Goal: Task Accomplishment & Management: Complete application form

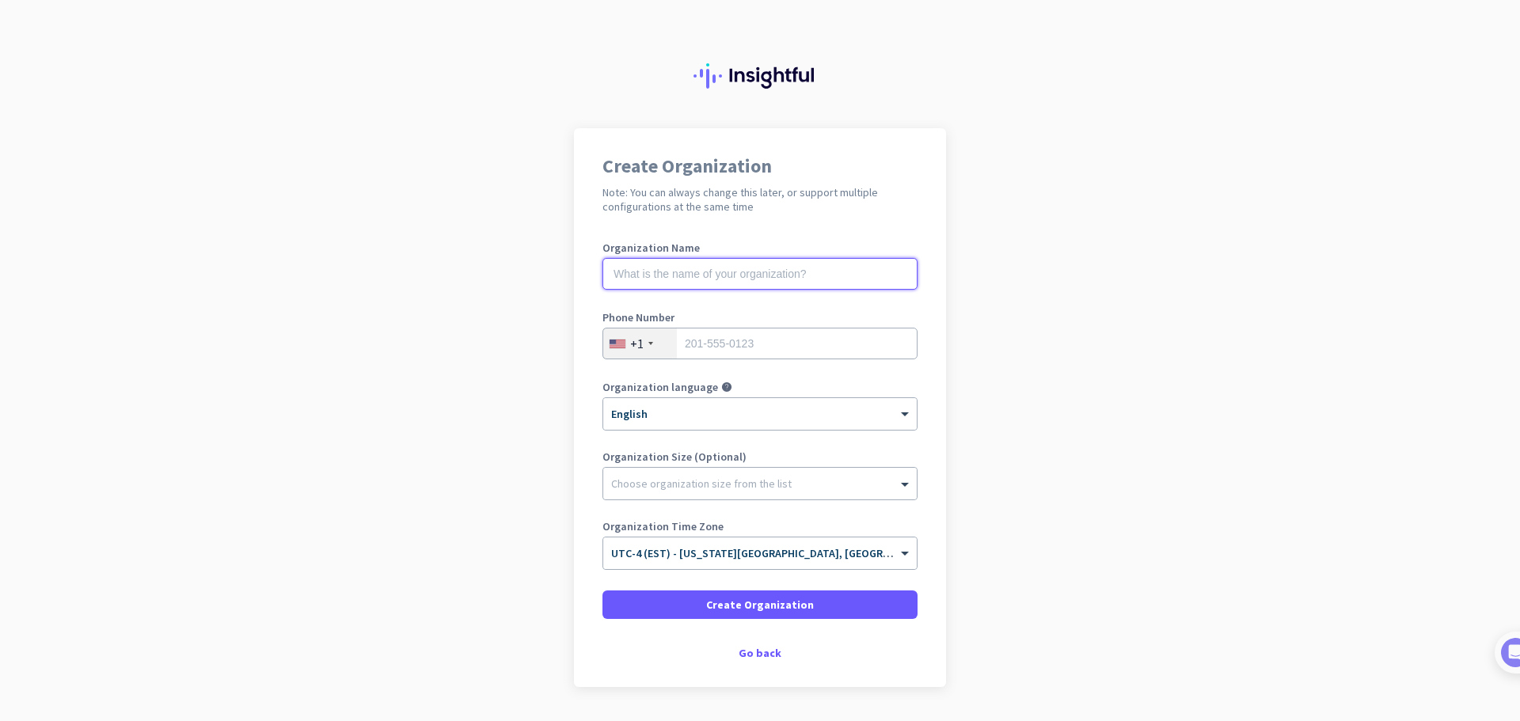
click at [765, 274] on input "text" at bounding box center [759, 274] width 315 height 32
type input "Mutta Financial"
click at [683, 344] on input "tel" at bounding box center [759, 344] width 315 height 32
type input "4707466665"
click at [588, 435] on div "Create Organization Note: You can always change this later, or support multiple…" at bounding box center [760, 407] width 372 height 559
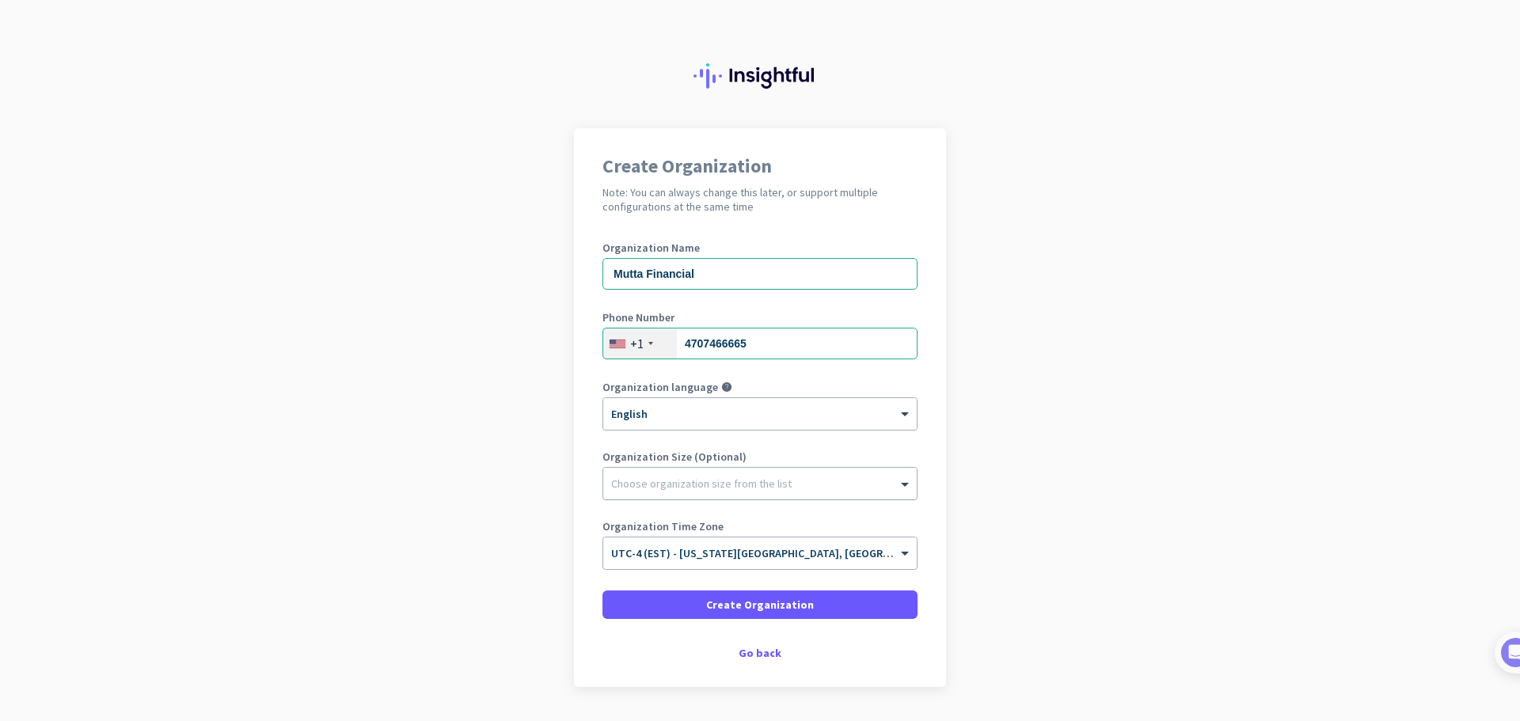
click at [693, 484] on div at bounding box center [759, 480] width 313 height 16
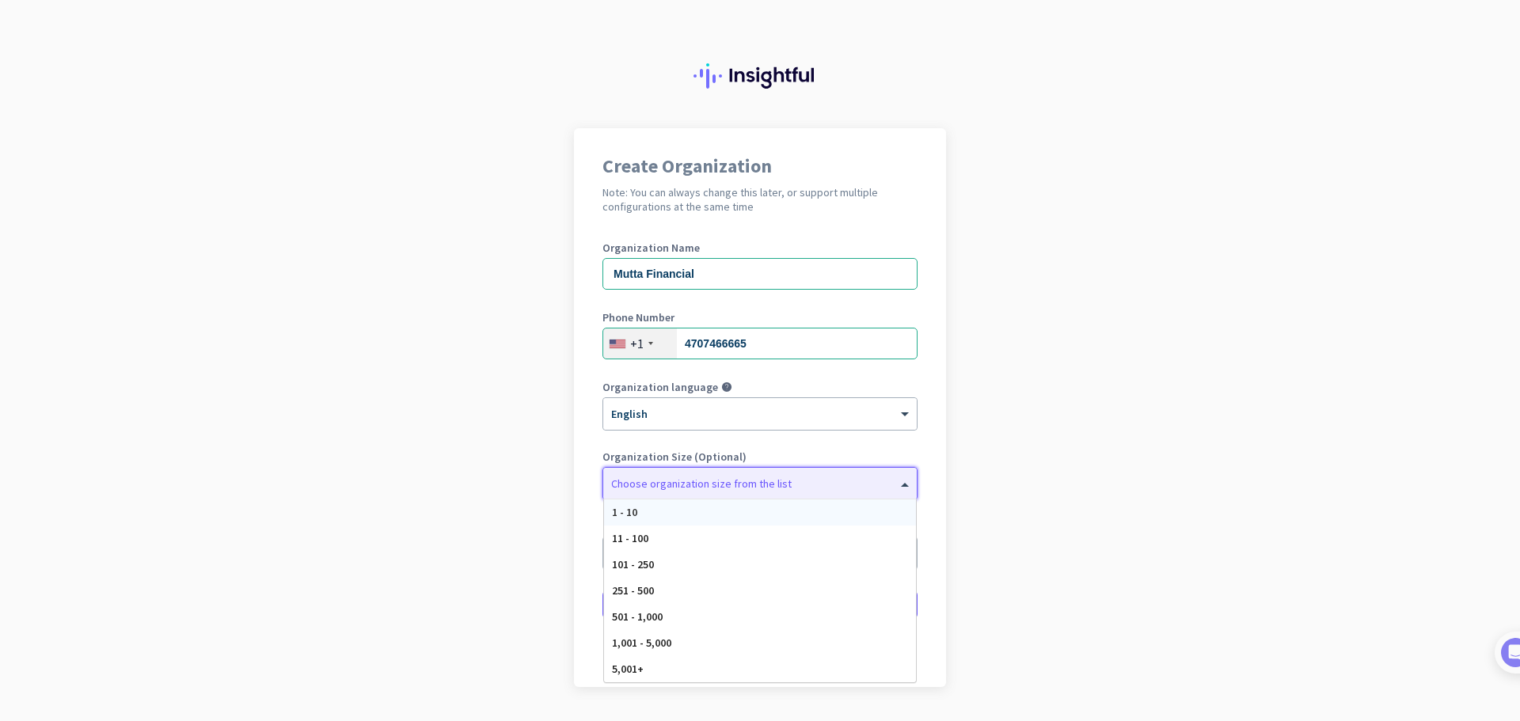
click at [662, 507] on div "1 - 10" at bounding box center [760, 512] width 312 height 26
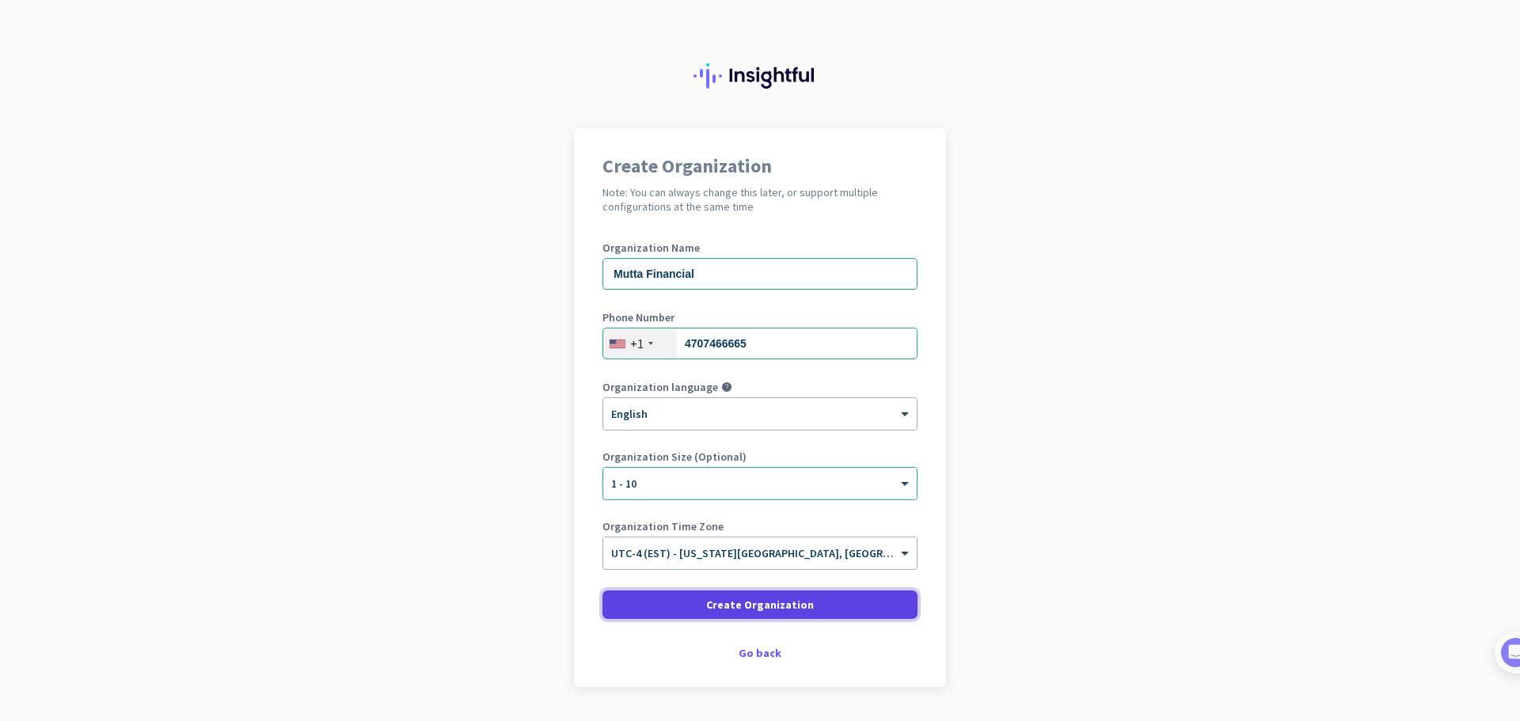
click at [762, 605] on span "Create Organization" at bounding box center [760, 605] width 108 height 16
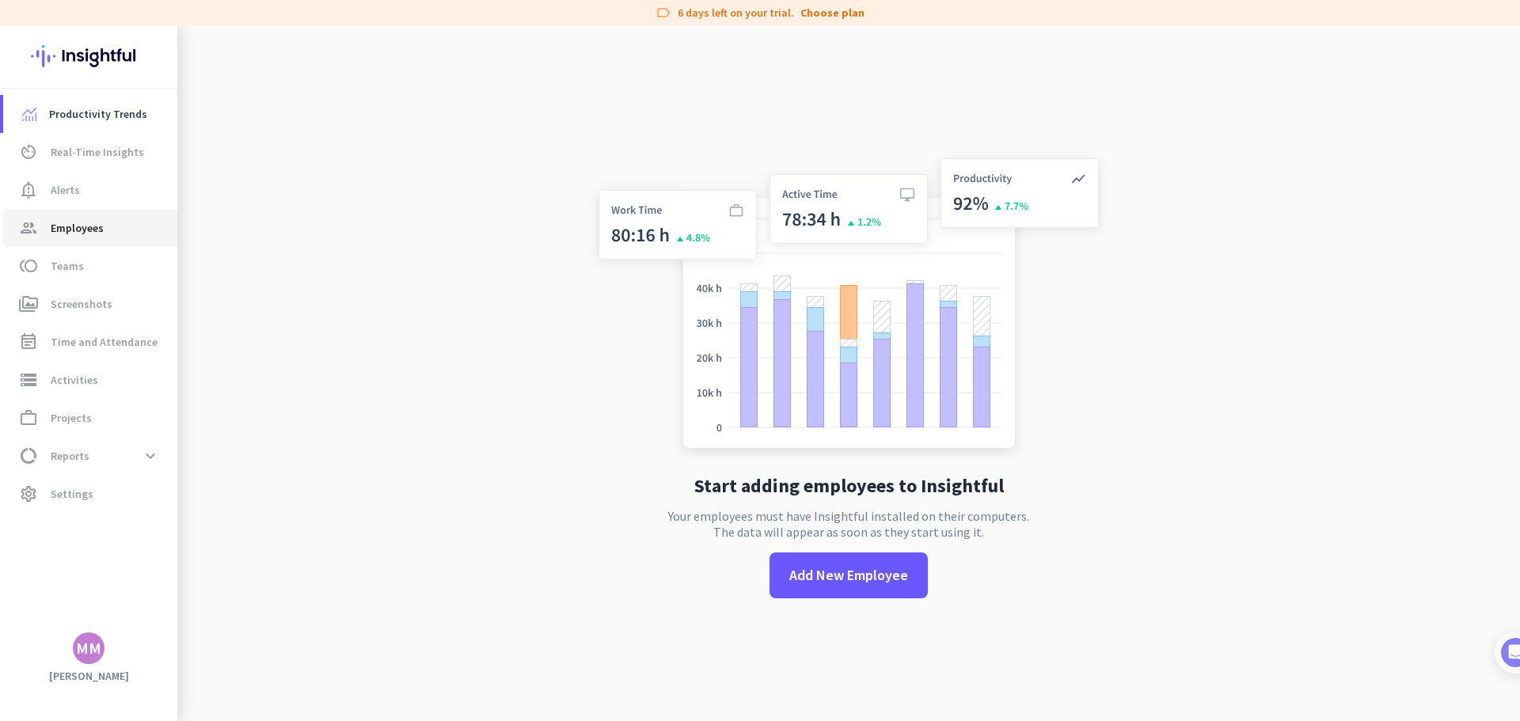
click at [81, 234] on span "Employees" at bounding box center [77, 227] width 53 height 19
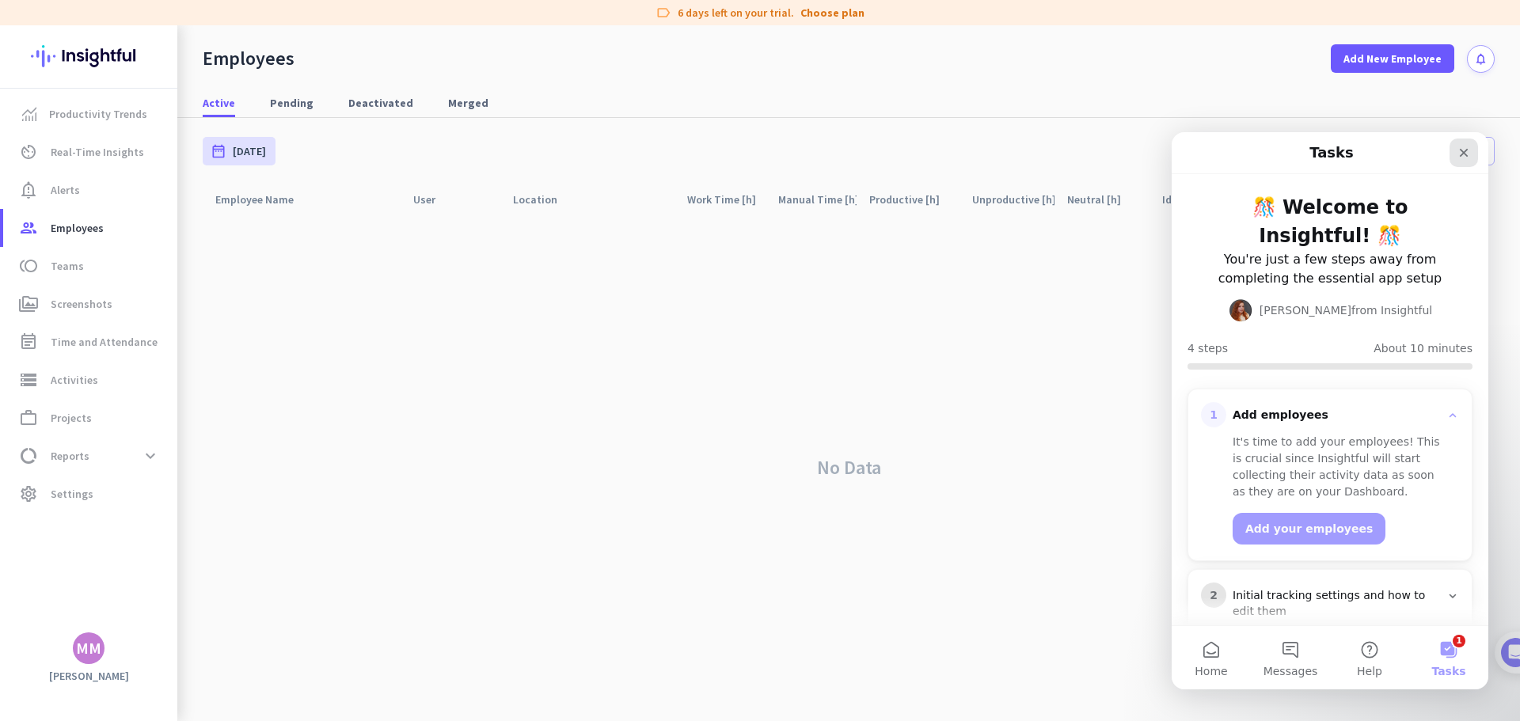
click at [1460, 147] on icon "Close" at bounding box center [1463, 152] width 13 height 13
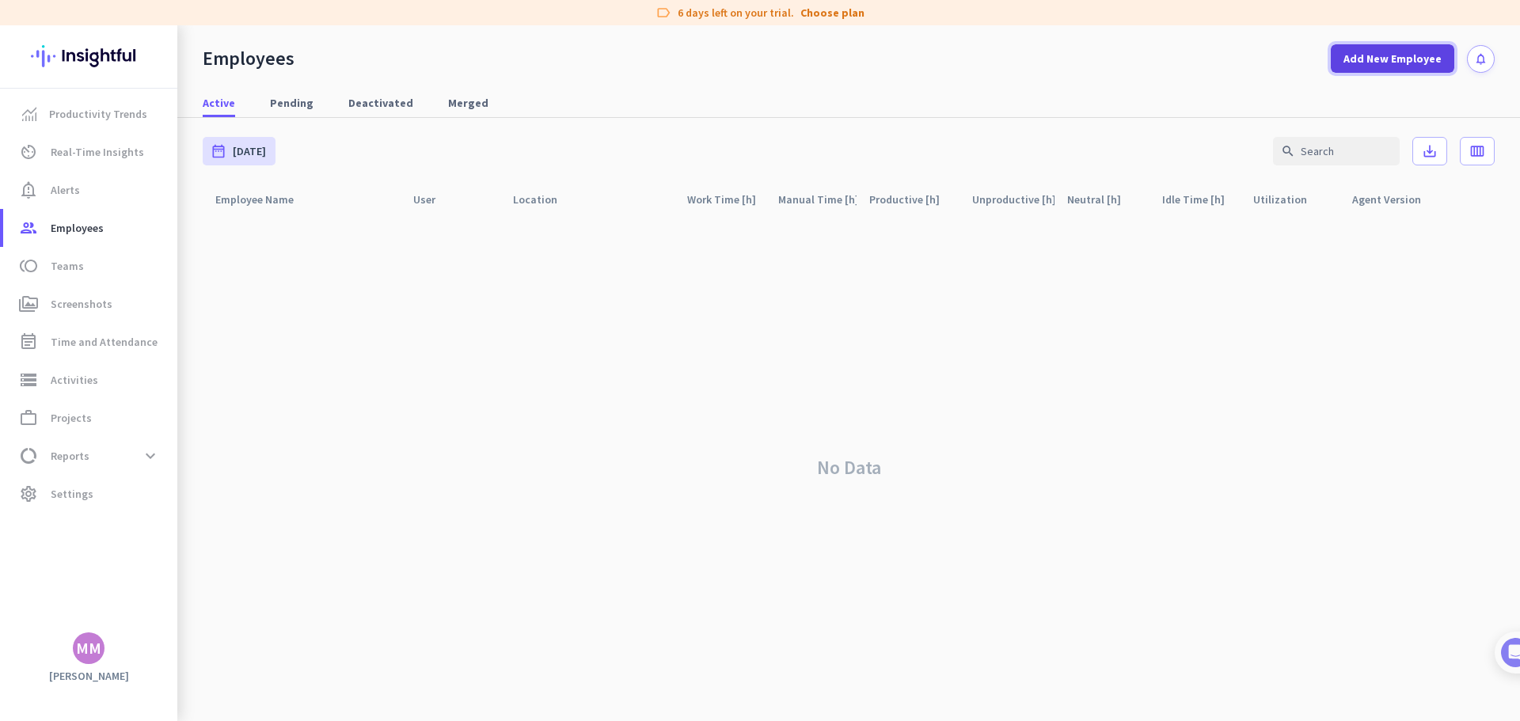
click at [1389, 55] on span "Add New Employee" at bounding box center [1392, 59] width 98 height 16
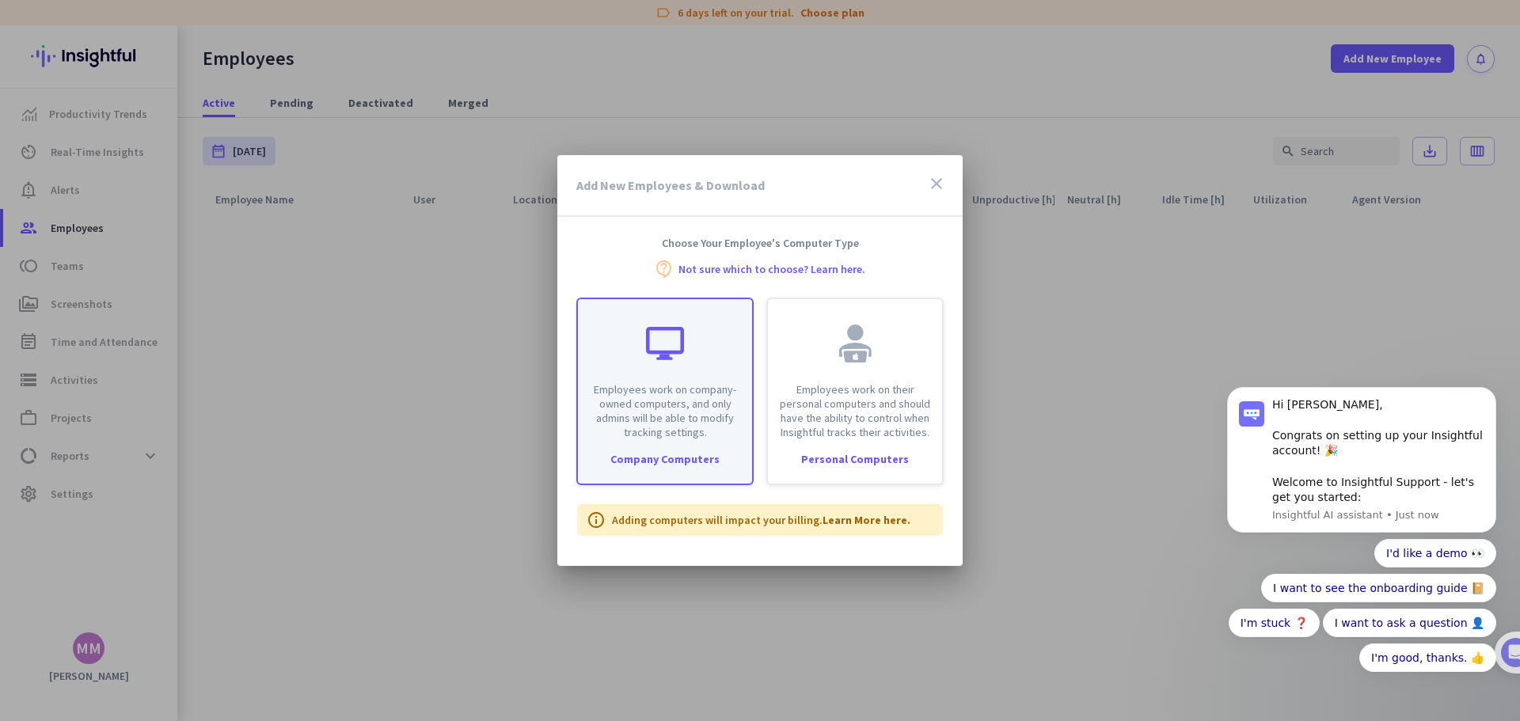
click at [662, 378] on div "Employees work on company-owned computers, and only admins will be able to modi…" at bounding box center [665, 369] width 174 height 140
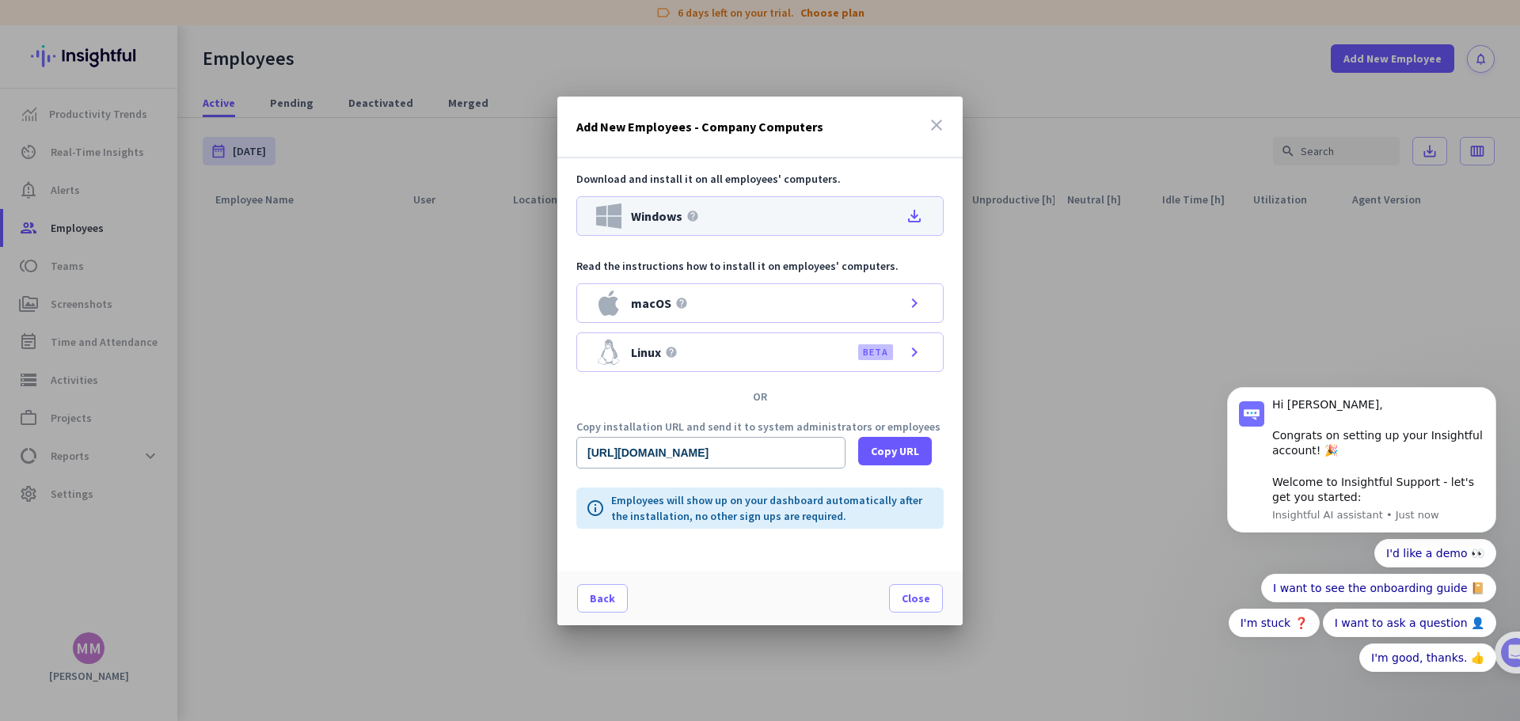
click at [913, 214] on icon "file_download" at bounding box center [914, 216] width 19 height 19
click at [888, 446] on span "Copy URL" at bounding box center [895, 451] width 48 height 16
click at [898, 455] on span "Copy URL" at bounding box center [895, 451] width 48 height 16
click at [914, 599] on span "Close" at bounding box center [915, 598] width 28 height 16
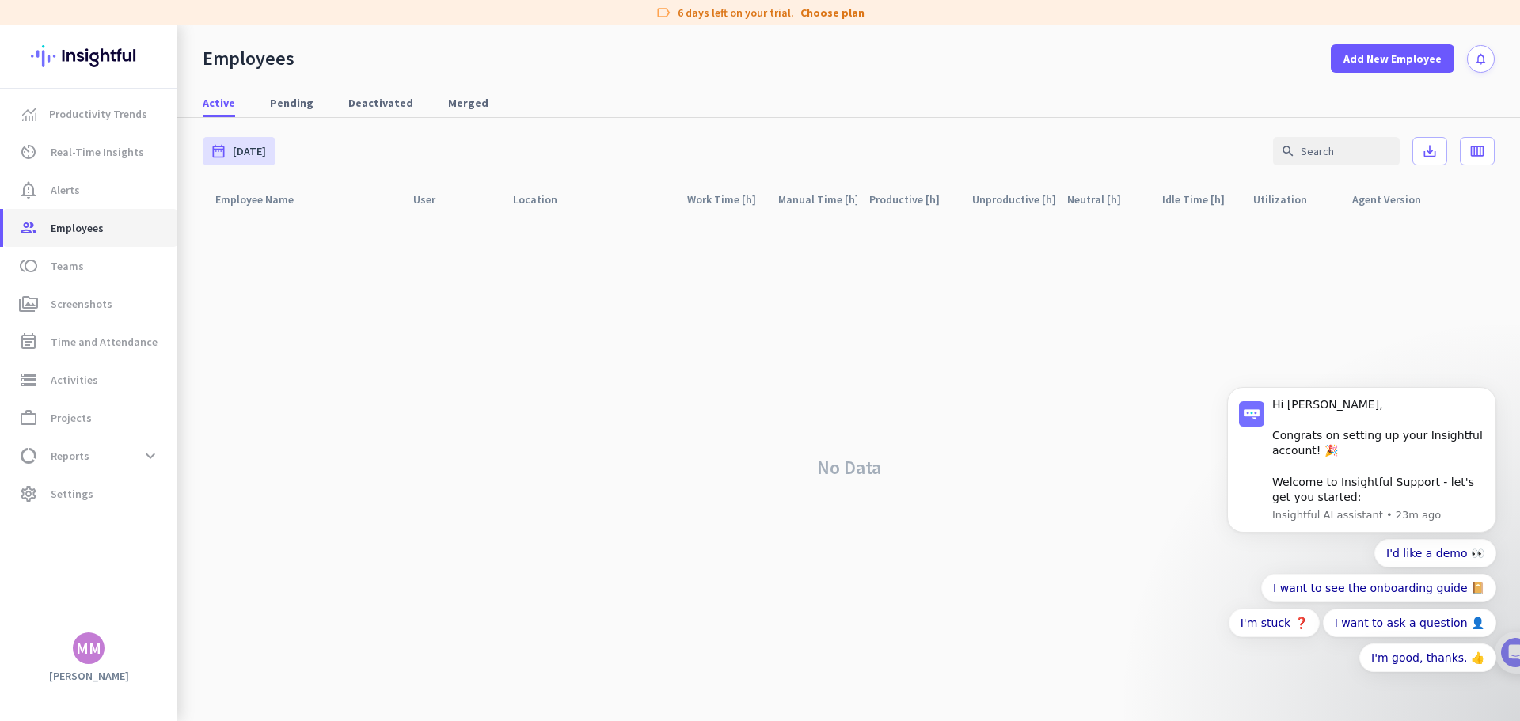
click at [81, 226] on span "Employees" at bounding box center [77, 227] width 53 height 19
